Goal: Transaction & Acquisition: Purchase product/service

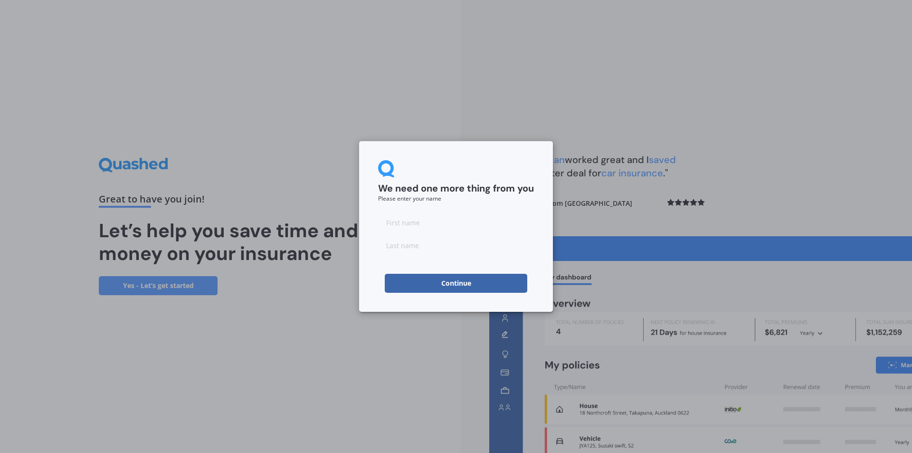
click at [405, 223] on input at bounding box center [456, 222] width 156 height 19
type input "Clarissa"
click at [415, 244] on input at bounding box center [456, 245] width 156 height 19
type input "Rodgers"
click at [436, 285] on button "Continue" at bounding box center [456, 283] width 143 height 19
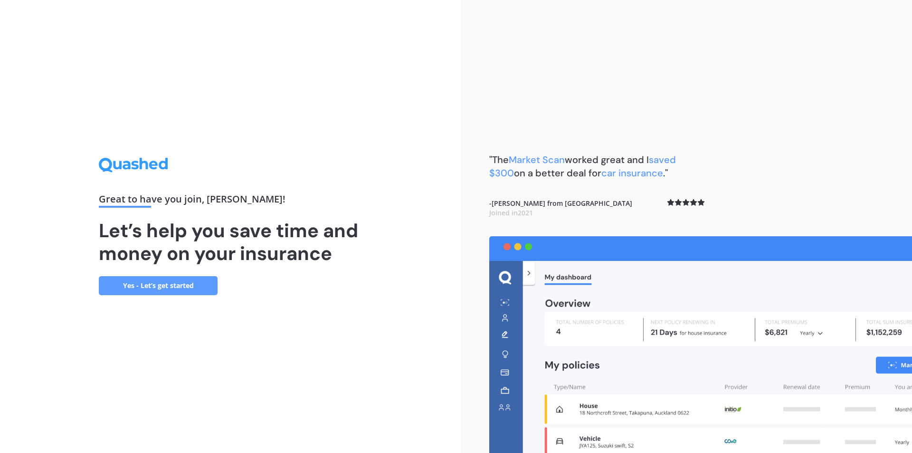
click at [164, 285] on link "Yes - Let’s get started" at bounding box center [158, 285] width 119 height 19
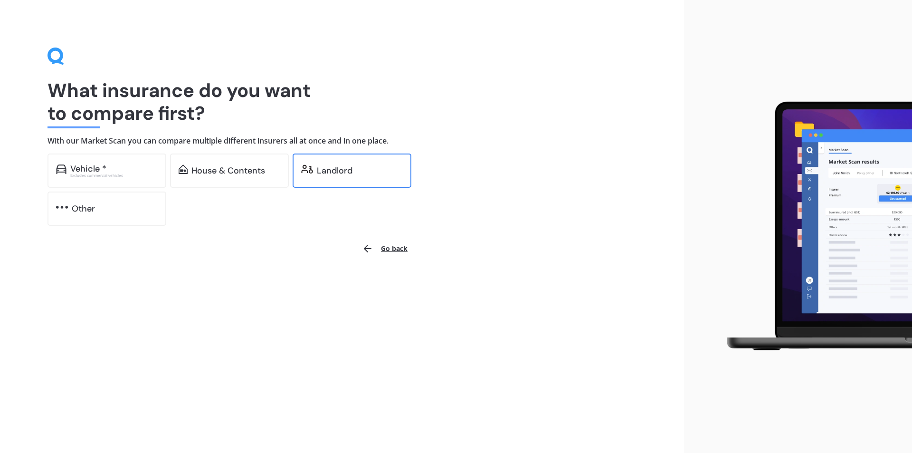
click at [334, 171] on div "Landlord" at bounding box center [335, 171] width 36 height 10
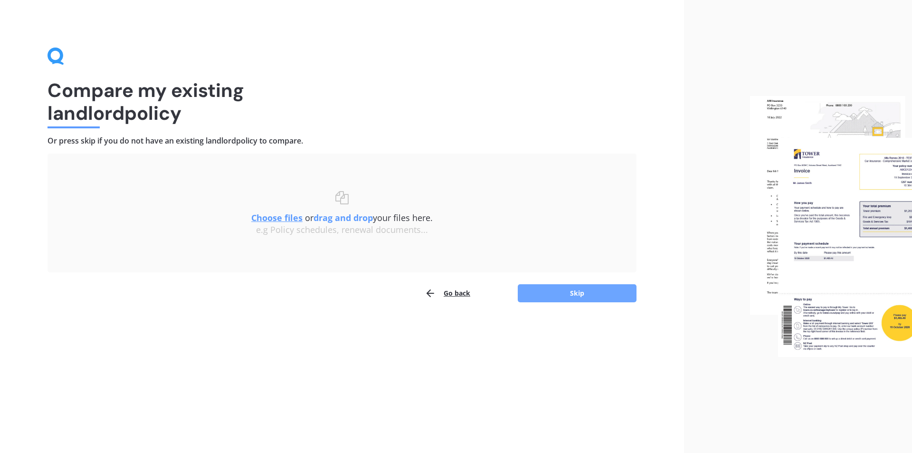
click at [566, 295] on button "Skip" at bounding box center [577, 293] width 119 height 18
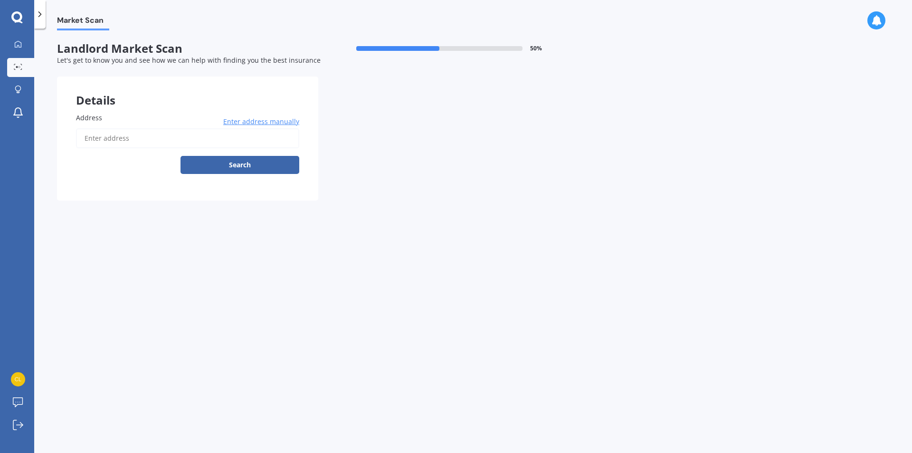
click at [121, 137] on input "Address" at bounding box center [187, 138] width 223 height 20
type input "17A Kelvin Crescent, Allenton, Ashburton 7700"
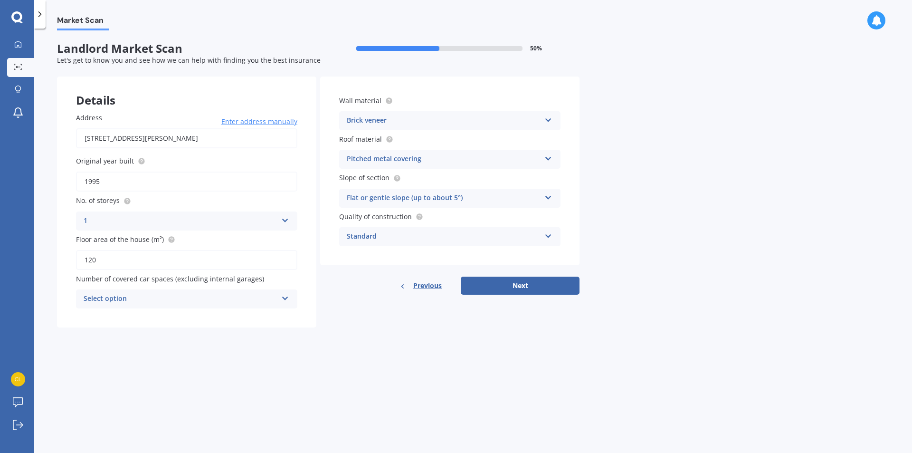
click at [286, 300] on icon at bounding box center [285, 296] width 8 height 7
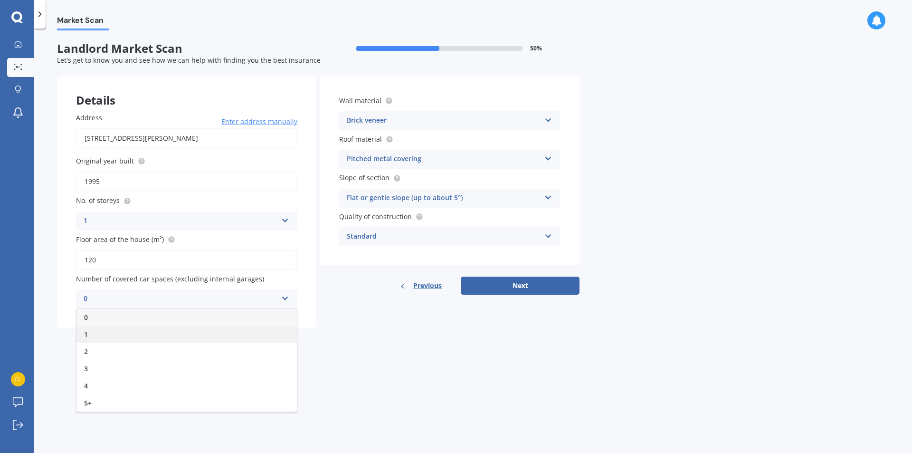
click at [176, 334] on div "1" at bounding box center [187, 334] width 220 height 17
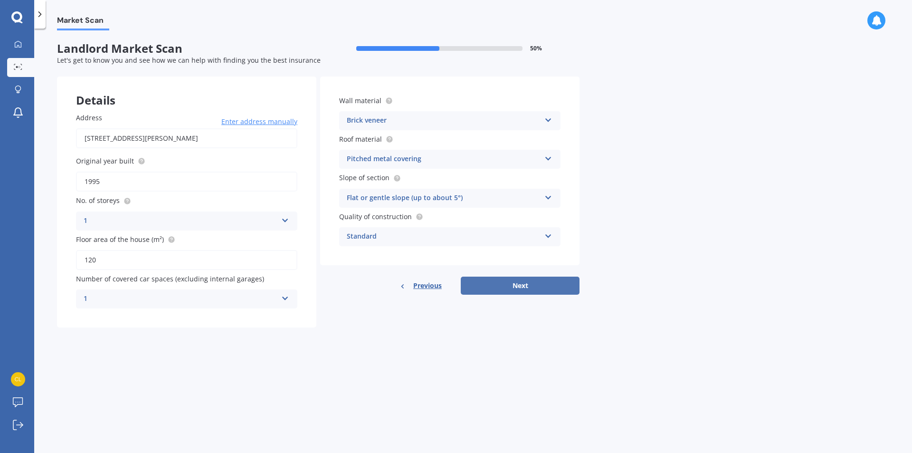
click at [506, 285] on button "Next" at bounding box center [520, 286] width 119 height 18
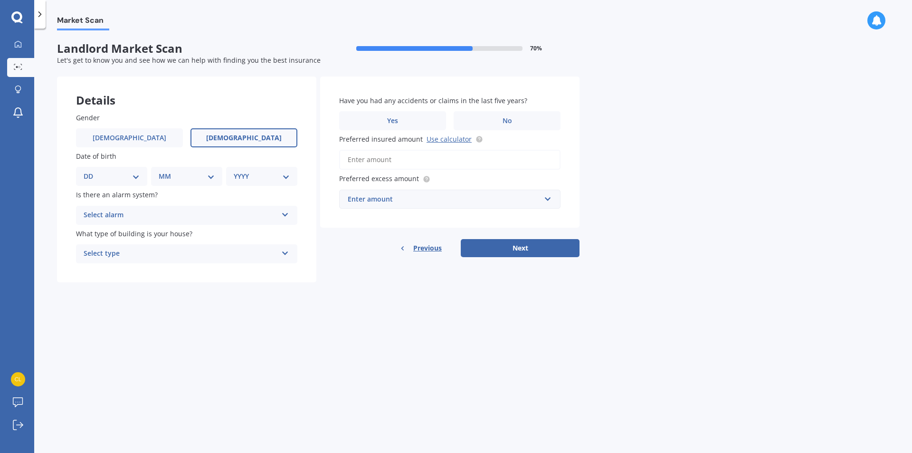
click at [249, 139] on span "Female" at bounding box center [244, 138] width 76 height 8
click at [0, 0] on input "Female" at bounding box center [0, 0] width 0 height 0
click at [134, 178] on select "DD 01 02 03 04 05 06 07 08 09 10 11 12 13 14 15 16 17 18 19 20 21 22 23 24 25 2…" at bounding box center [112, 176] width 56 height 10
select select "23"
click at [91, 171] on select "DD 01 02 03 04 05 06 07 08 09 10 11 12 13 14 15 16 17 18 19 20 21 22 23 24 25 2…" at bounding box center [112, 176] width 56 height 10
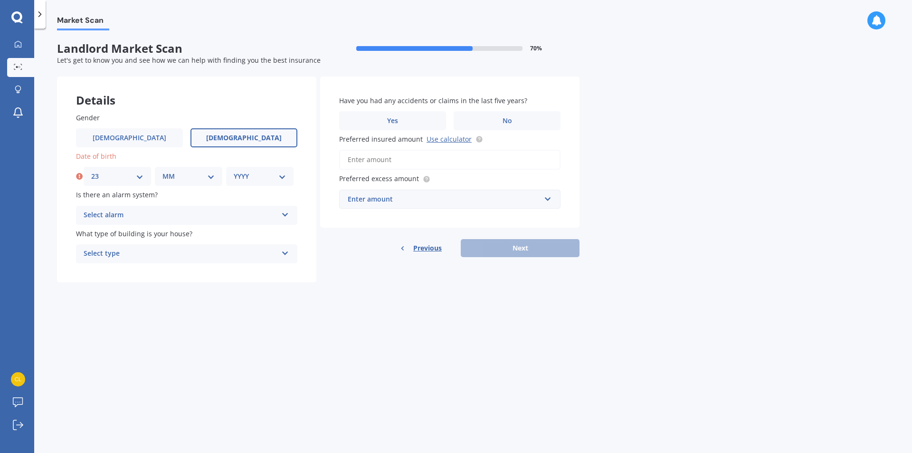
click at [210, 179] on select "MM 01 02 03 04 05 06 07 08 09 10 11 12" at bounding box center [189, 176] width 52 height 10
select select "01"
click at [163, 171] on select "MM 01 02 03 04 05 06 07 08 09 10 11 12" at bounding box center [189, 176] width 52 height 10
click at [282, 176] on select "YYYY 2009 2008 2007 2006 2005 2004 2003 2002 2001 2000 1999 1998 1997 1996 1995…" at bounding box center [260, 176] width 52 height 10
select select "1974"
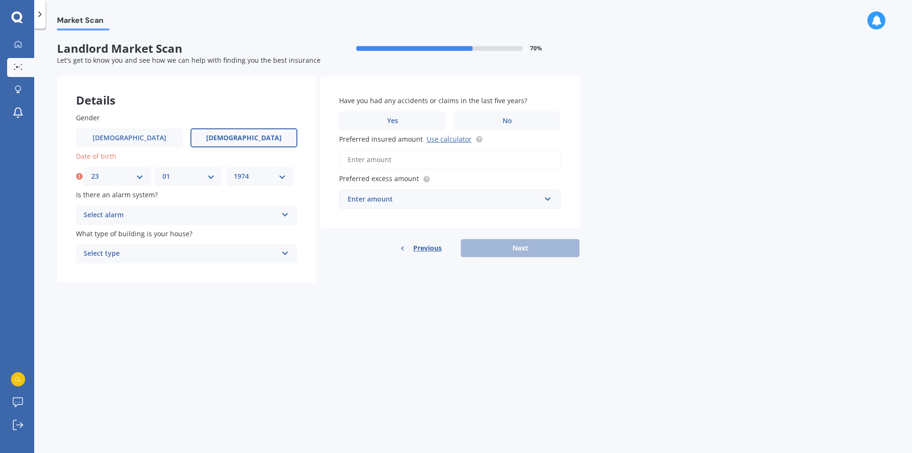
click at [234, 171] on select "YYYY 2009 2008 2007 2006 2005 2004 2003 2002 2001 2000 1999 1998 1997 1996 1995…" at bounding box center [260, 176] width 52 height 10
click at [286, 214] on icon at bounding box center [285, 213] width 8 height 7
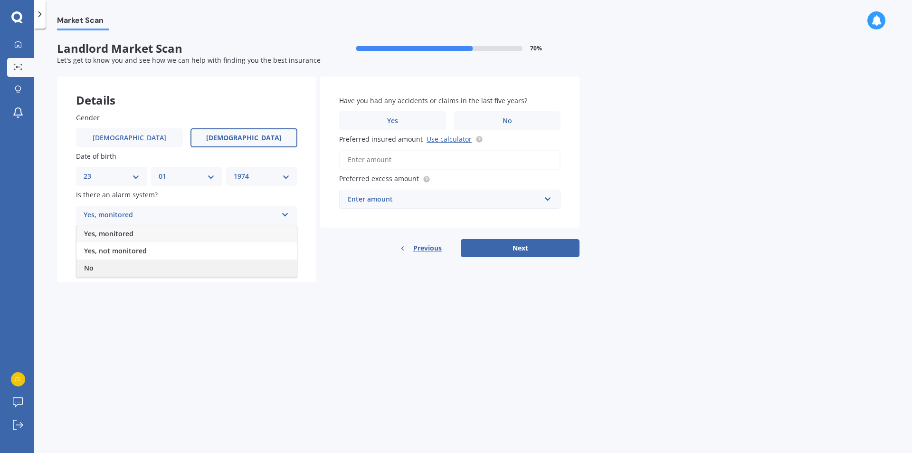
click at [208, 264] on div "No" at bounding box center [187, 267] width 220 height 17
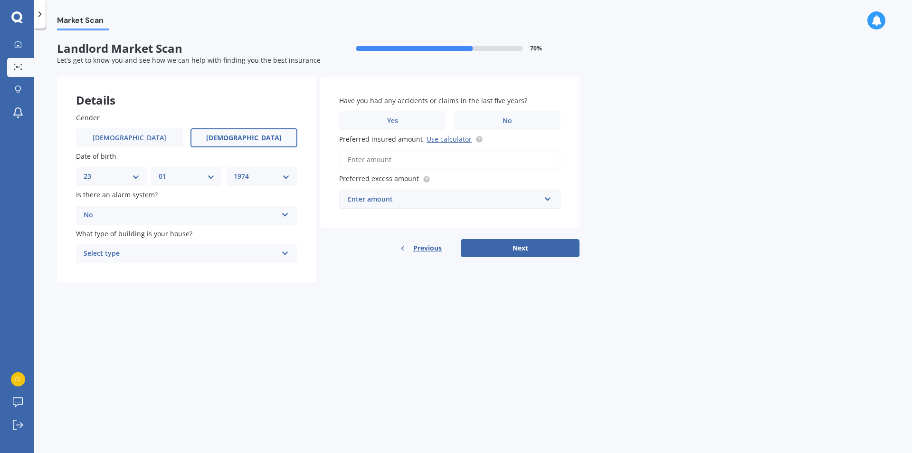
click at [287, 254] on icon at bounding box center [285, 251] width 8 height 7
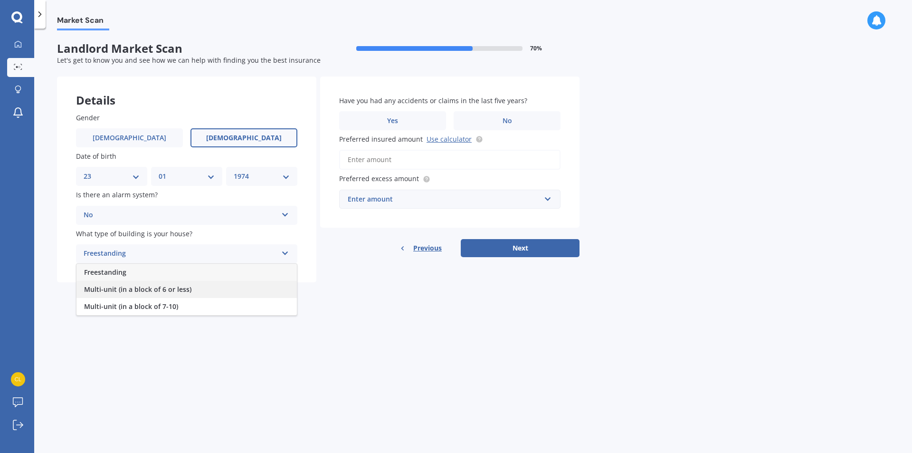
click at [249, 288] on div "Multi-unit (in a block of 6 or less)" at bounding box center [187, 289] width 220 height 17
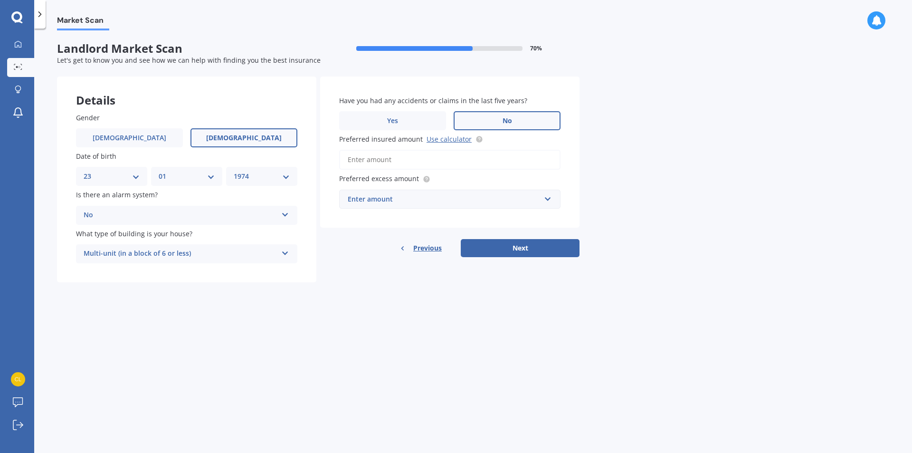
click at [485, 123] on label "No" at bounding box center [507, 120] width 107 height 19
click at [0, 0] on input "No" at bounding box center [0, 0] width 0 height 0
click at [453, 140] on link "Use calculator" at bounding box center [449, 138] width 45 height 9
click at [372, 160] on input "Preferred insured amount Use calculator" at bounding box center [449, 160] width 221 height 20
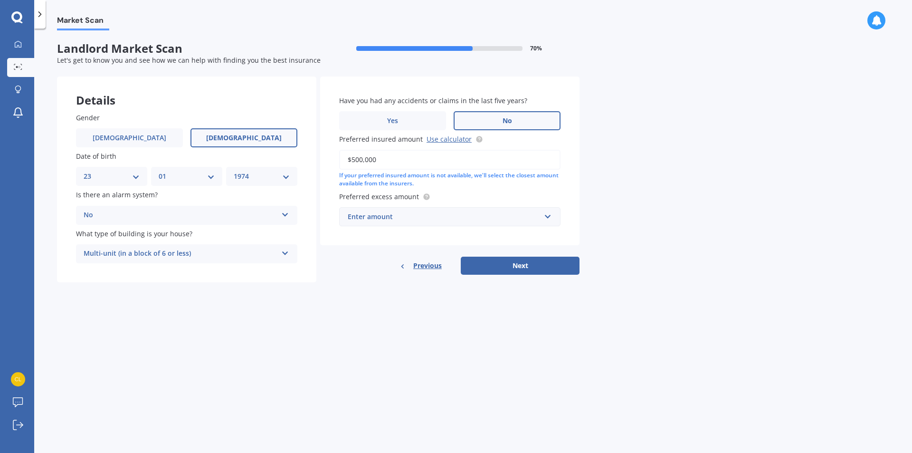
type input "$500,000"
click at [547, 214] on input "text" at bounding box center [446, 217] width 213 height 18
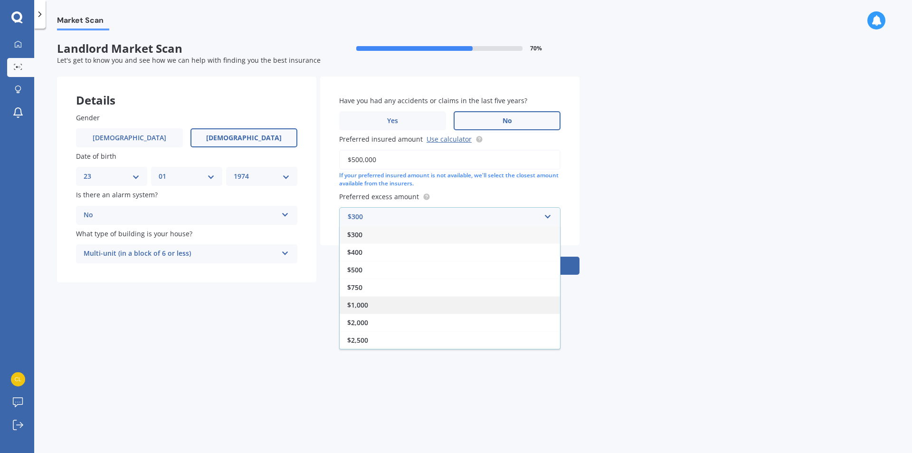
click at [386, 302] on div "$1,000" at bounding box center [450, 305] width 220 height 18
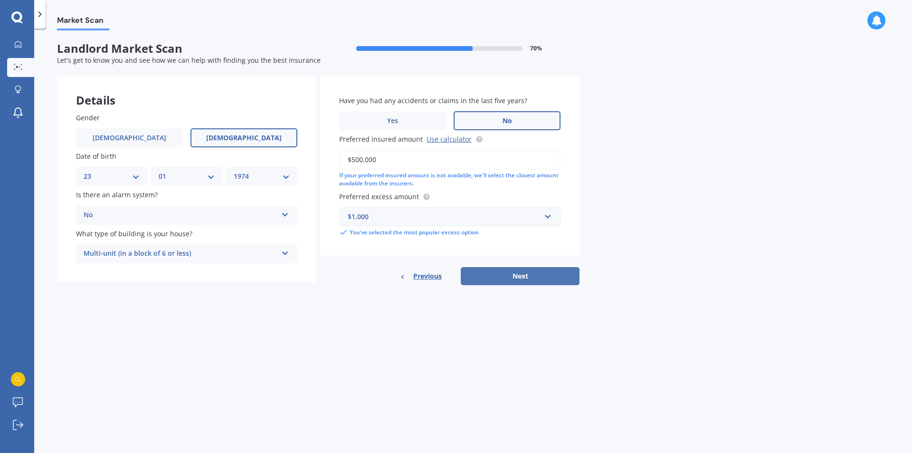
click at [499, 269] on button "Next" at bounding box center [520, 276] width 119 height 18
select select "23"
select select "01"
select select "1974"
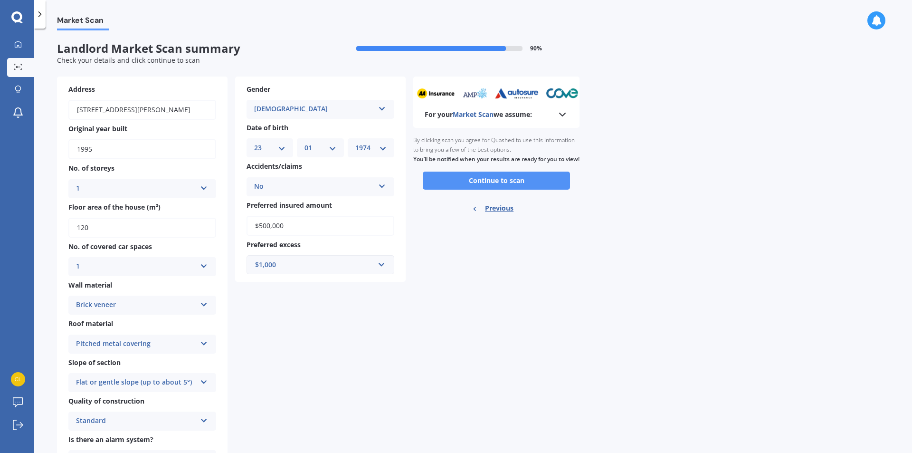
click at [492, 190] on button "Continue to scan" at bounding box center [496, 181] width 147 height 18
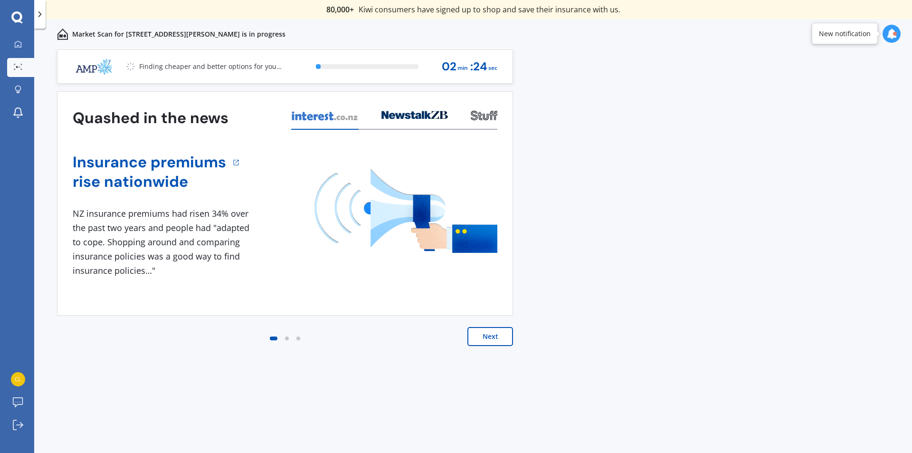
click at [494, 339] on button "Next" at bounding box center [491, 336] width 46 height 19
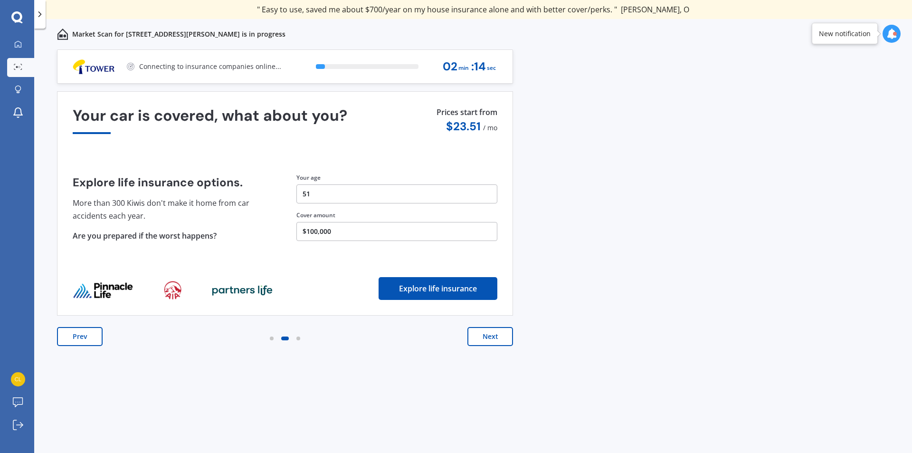
click at [494, 339] on button "Next" at bounding box center [491, 336] width 46 height 19
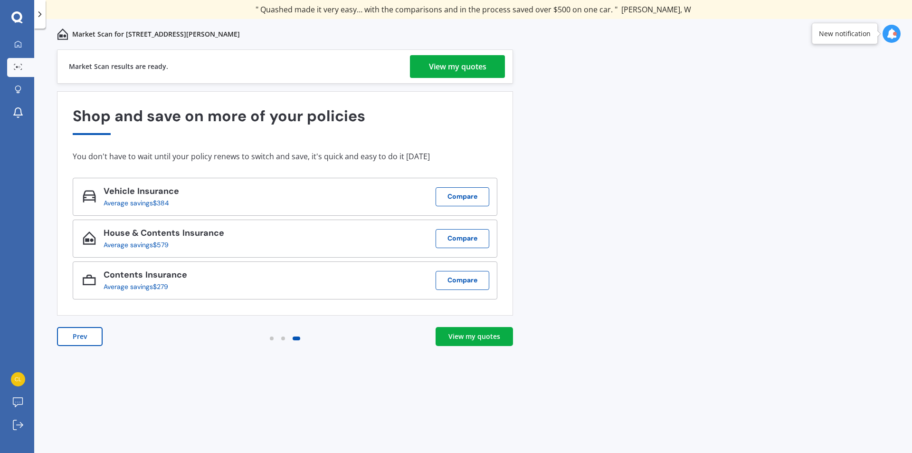
click at [491, 331] on link "View my quotes" at bounding box center [474, 336] width 77 height 19
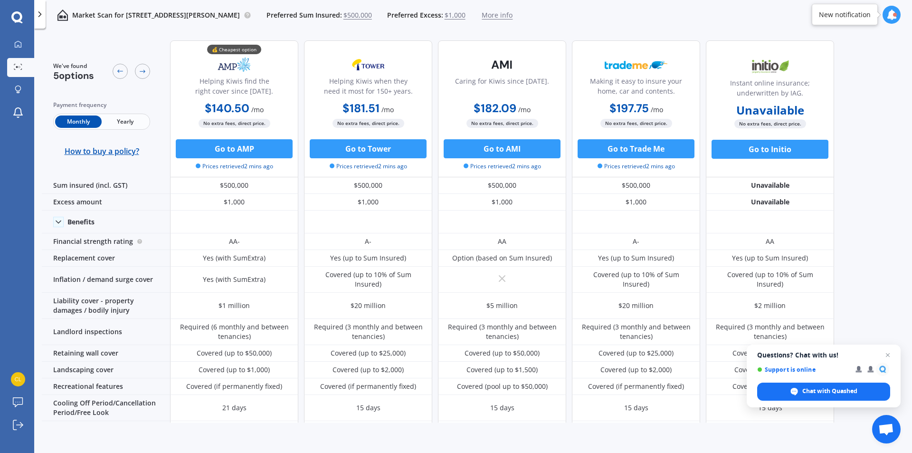
click at [118, 120] on span "Yearly" at bounding box center [125, 121] width 47 height 12
click at [82, 123] on span "Monthly" at bounding box center [78, 121] width 47 height 12
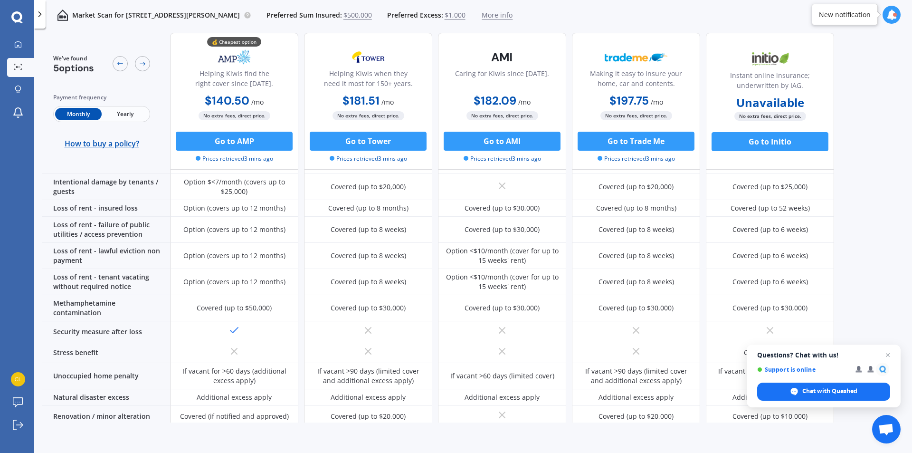
scroll to position [335, 0]
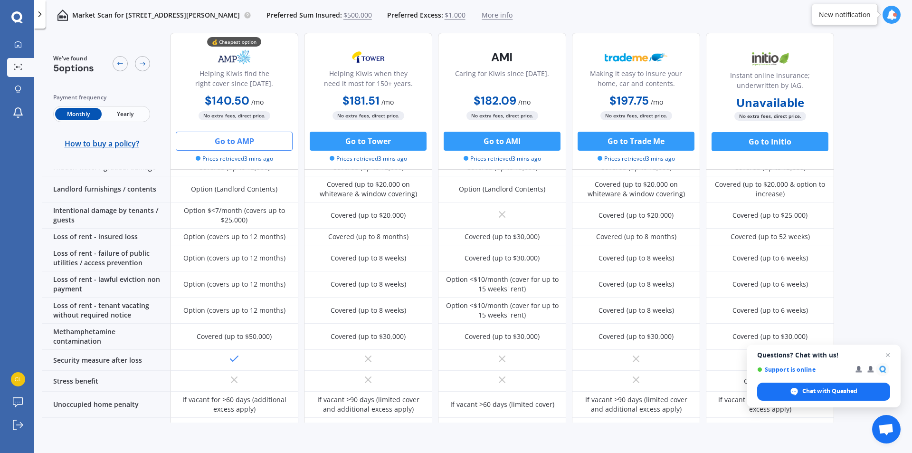
click at [222, 148] on button "Go to AMP" at bounding box center [234, 141] width 117 height 19
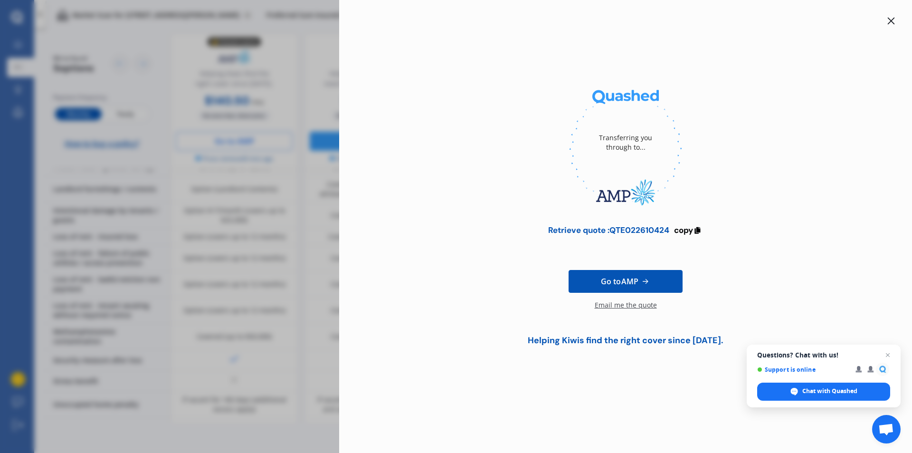
click at [670, 229] on div "Retrieve quote : QTE022610424" at bounding box center [608, 230] width 121 height 10
drag, startPoint x: 670, startPoint y: 228, endPoint x: 609, endPoint y: 234, distance: 61.6
click at [609, 234] on div "Retrieve quote : QTE022610424" at bounding box center [608, 230] width 121 height 10
copy div "QTE022610424"
click at [632, 282] on span "Go to AMP" at bounding box center [620, 281] width 38 height 11
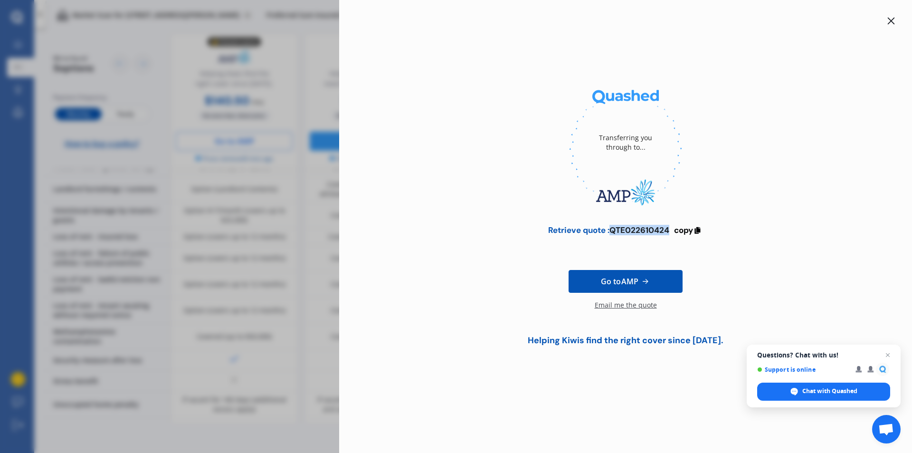
copy div "QTE022610424"
click at [893, 20] on icon at bounding box center [892, 21] width 8 height 8
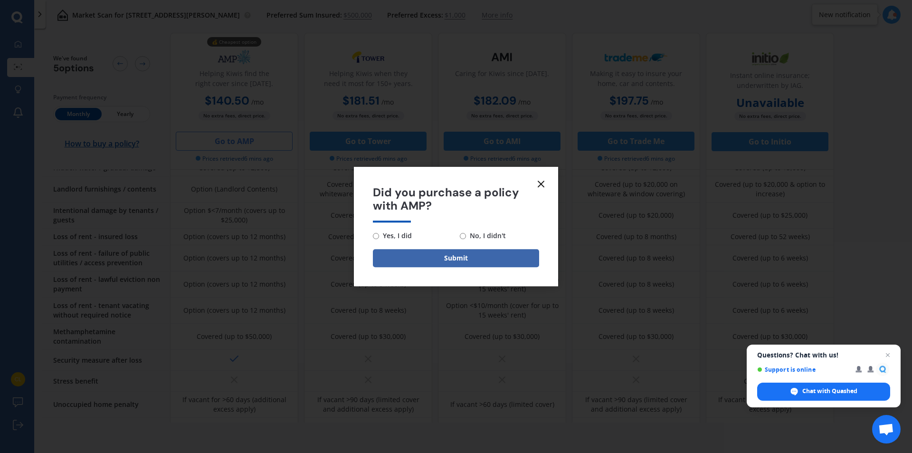
click at [541, 180] on icon at bounding box center [541, 183] width 11 height 11
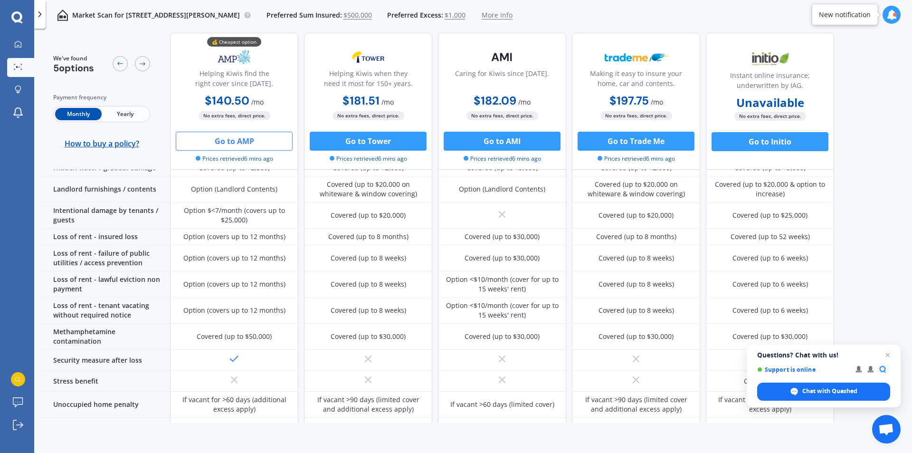
click at [230, 142] on button "Go to AMP" at bounding box center [234, 141] width 117 height 19
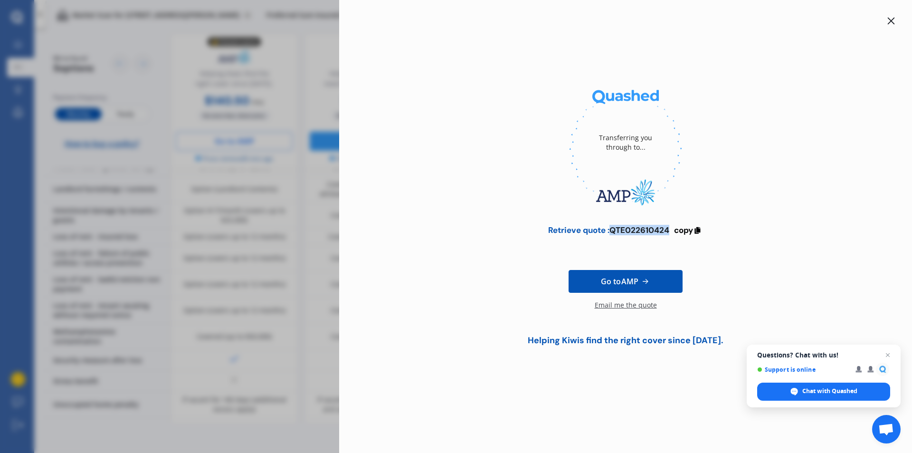
drag, startPoint x: 668, startPoint y: 230, endPoint x: 610, endPoint y: 229, distance: 58.0
click at [610, 229] on div "Retrieve quote : QTE022610424" at bounding box center [608, 230] width 121 height 10
copy div "QTE022610424"
